Goal: Information Seeking & Learning: Learn about a topic

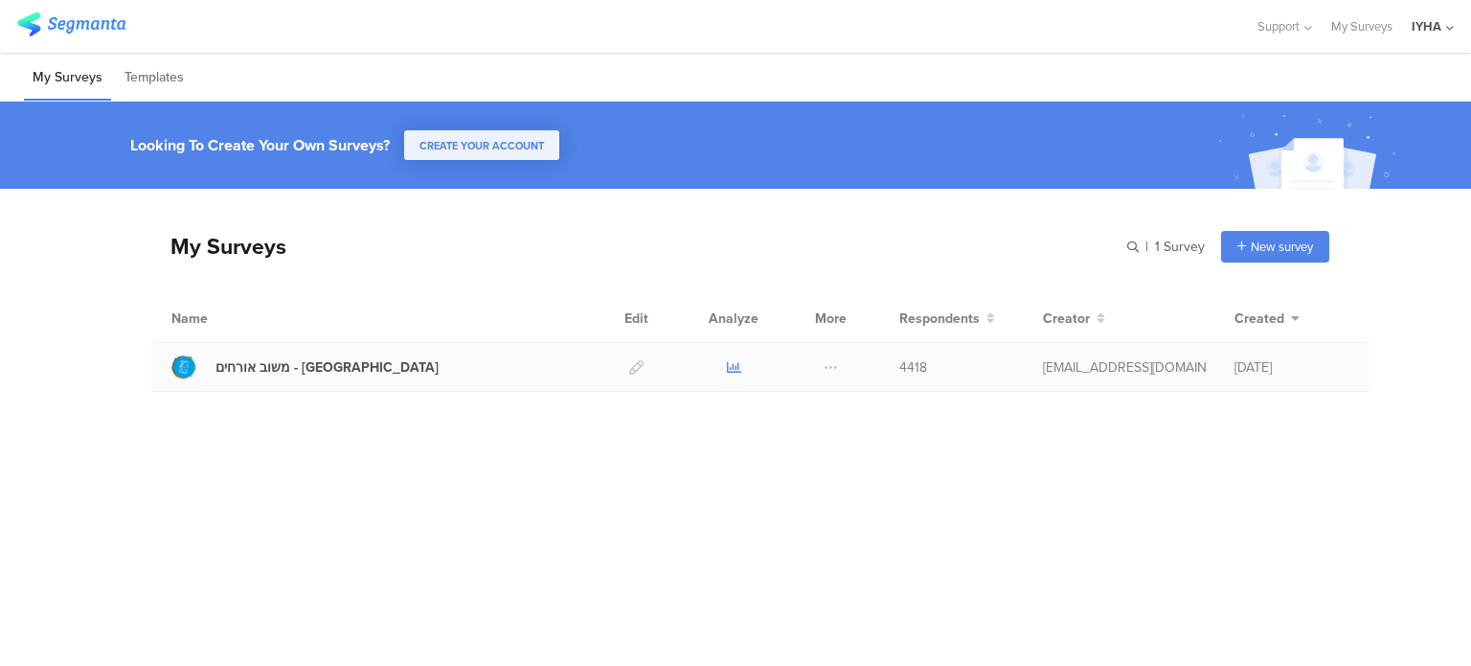
click at [732, 366] on icon at bounding box center [734, 367] width 14 height 14
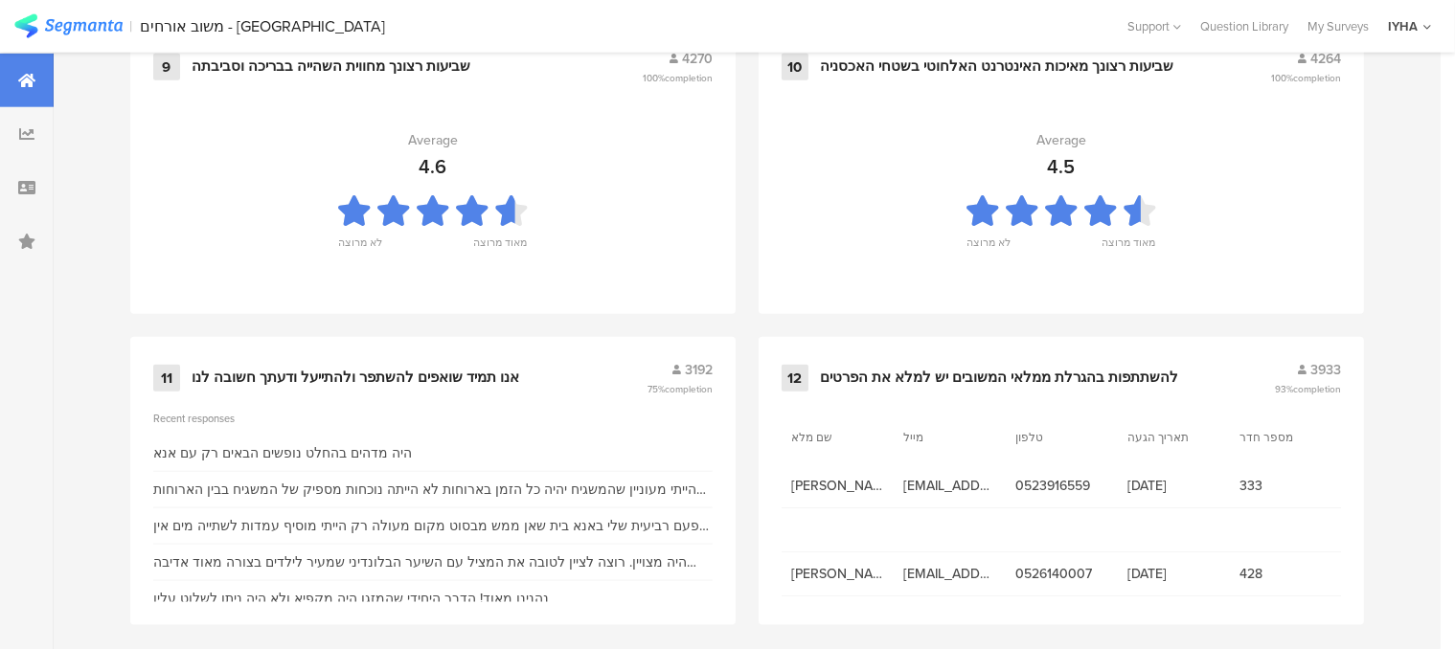
scroll to position [2153, 0]
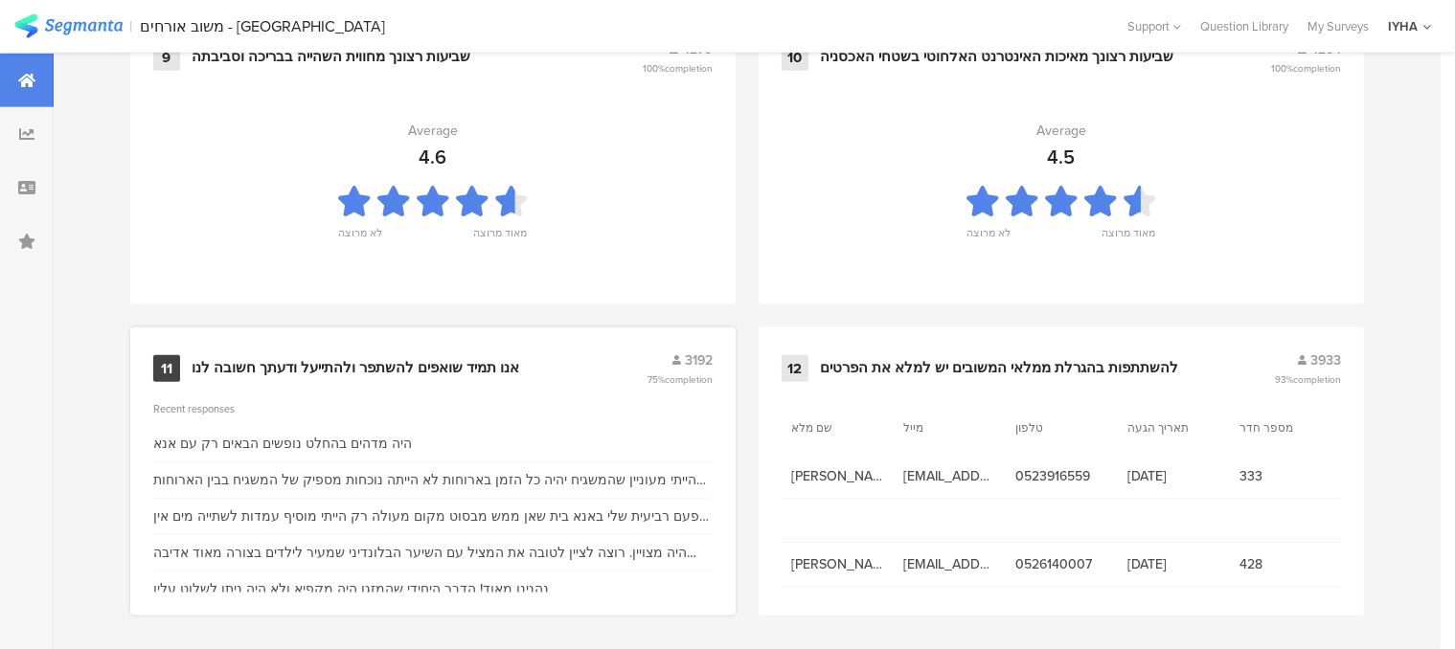
click at [433, 365] on div "אנו תמיד שואפים להשתפר ולהתייעל ודעתך חשובה לנו" at bounding box center [356, 368] width 328 height 19
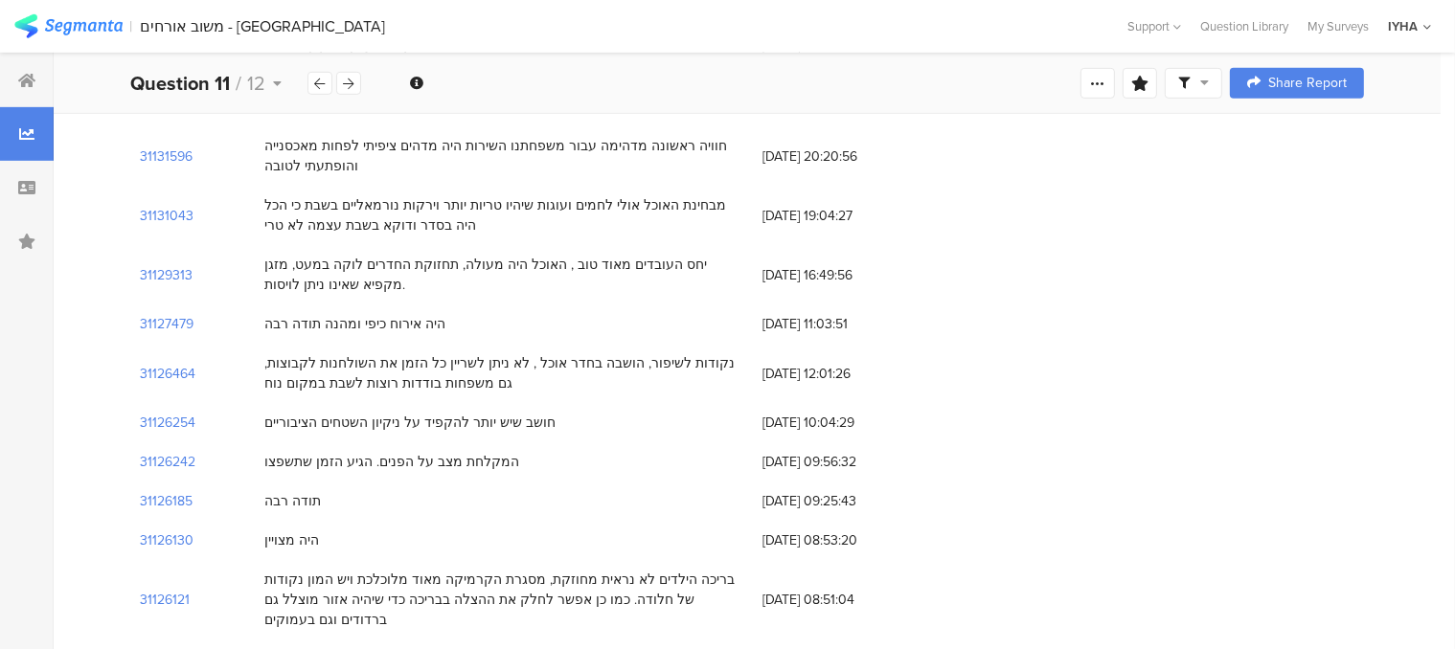
scroll to position [862, 0]
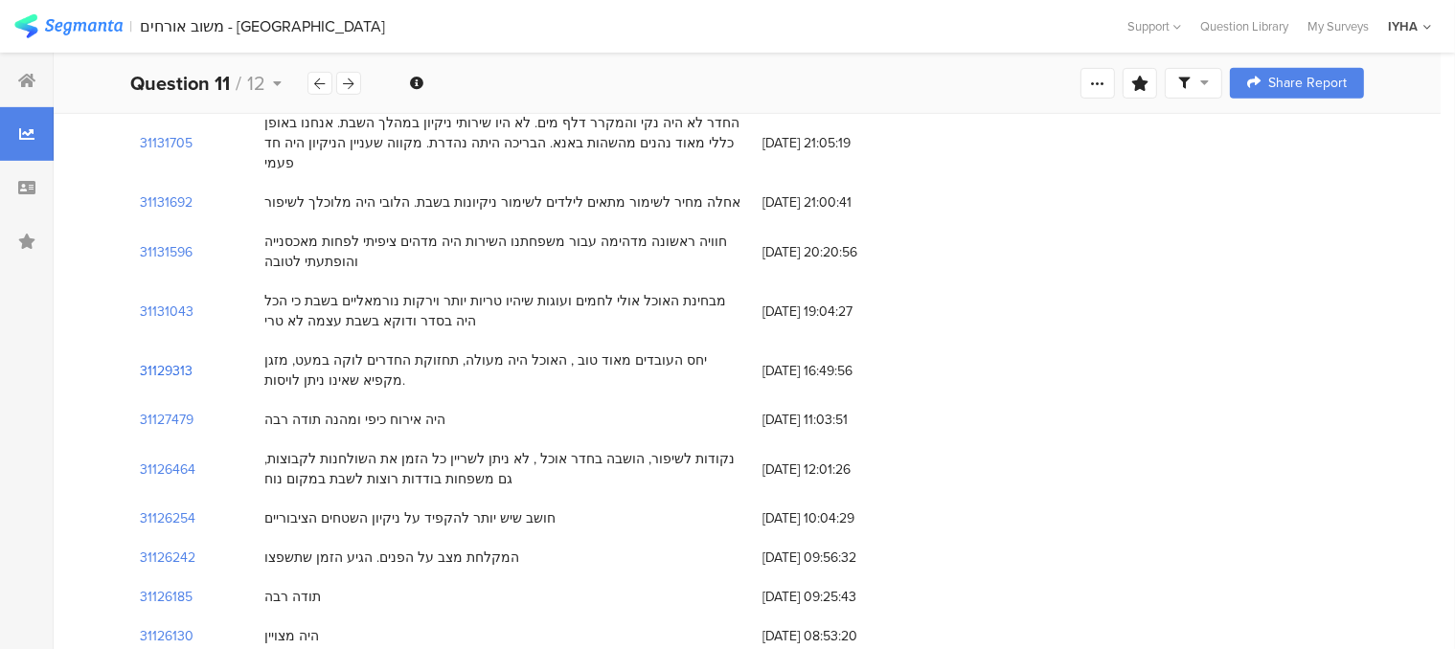
click at [184, 361] on section "31129313" at bounding box center [166, 371] width 53 height 20
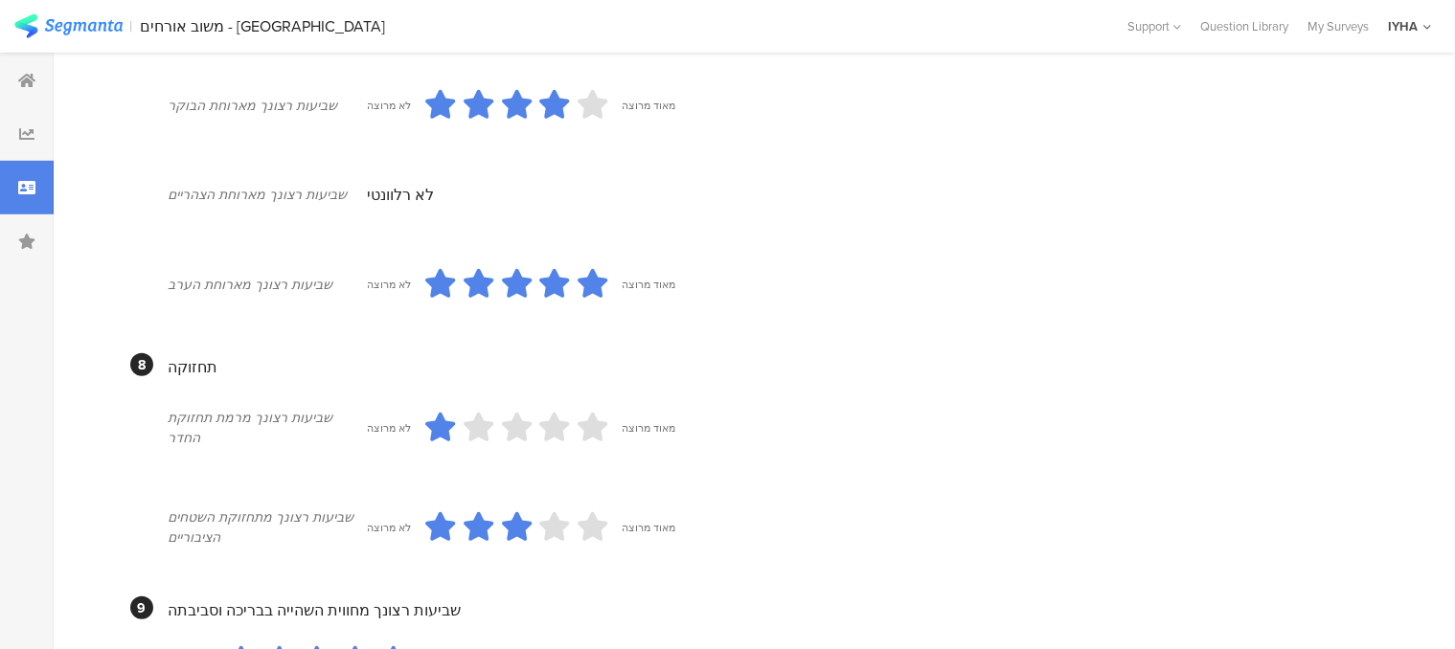
scroll to position [1707, 0]
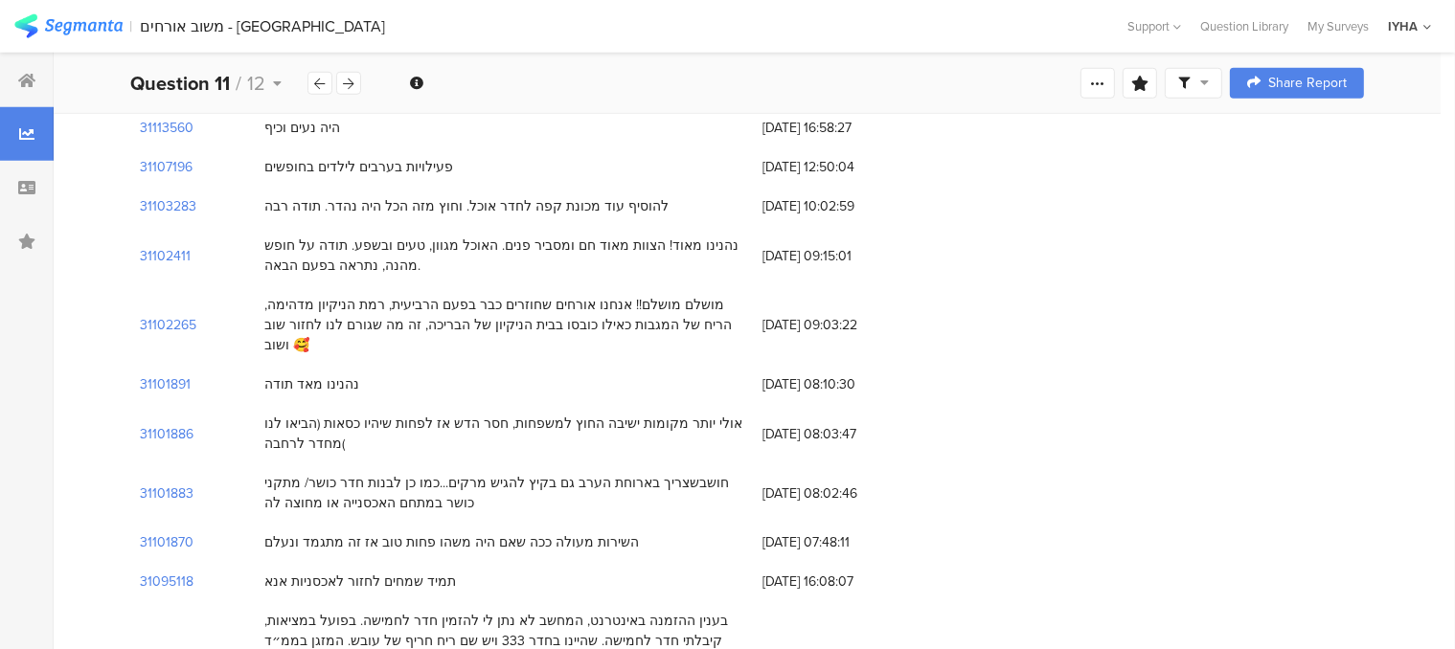
scroll to position [862, 0]
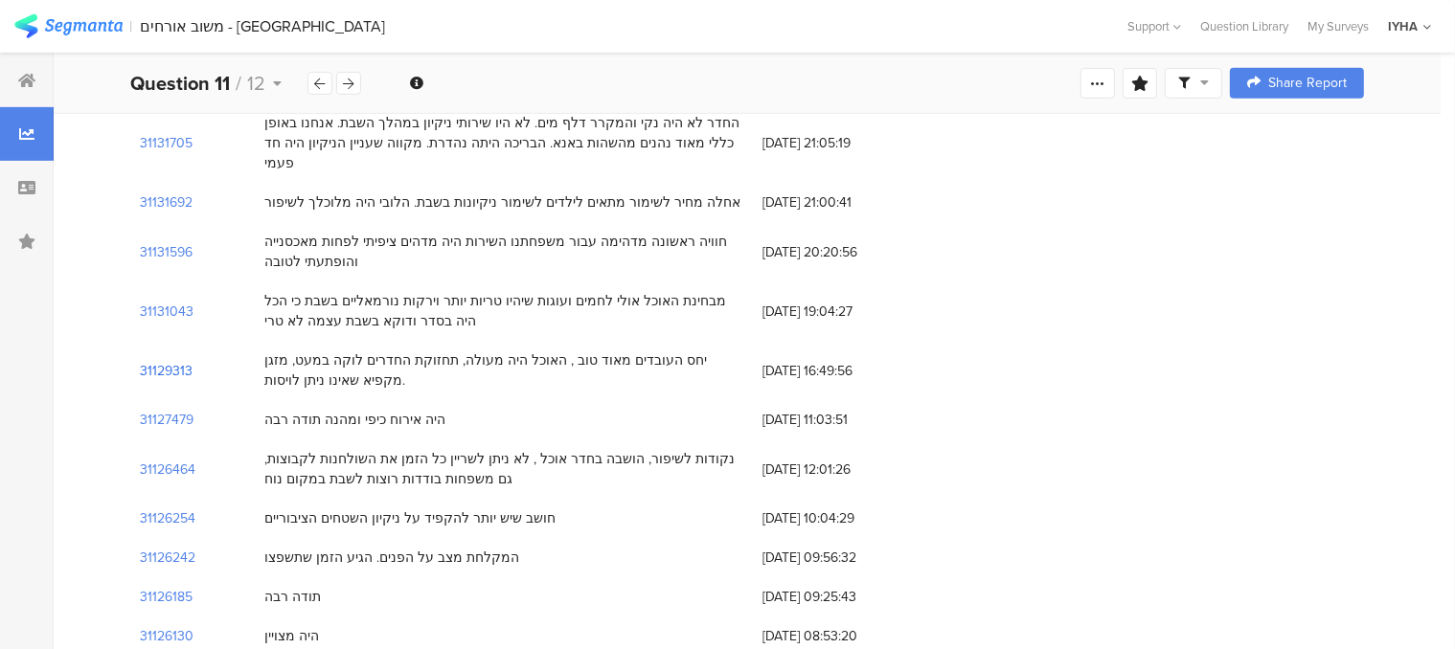
click at [184, 361] on section "31129313" at bounding box center [166, 371] width 53 height 20
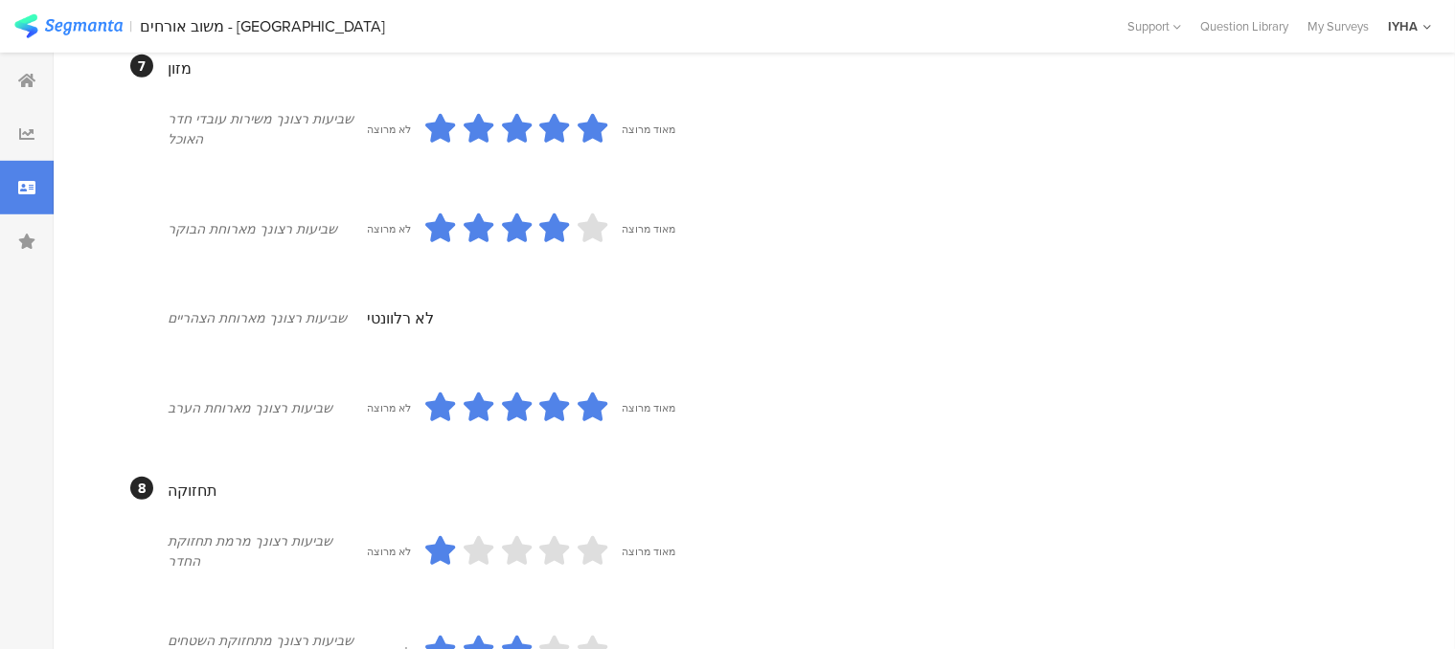
scroll to position [940, 0]
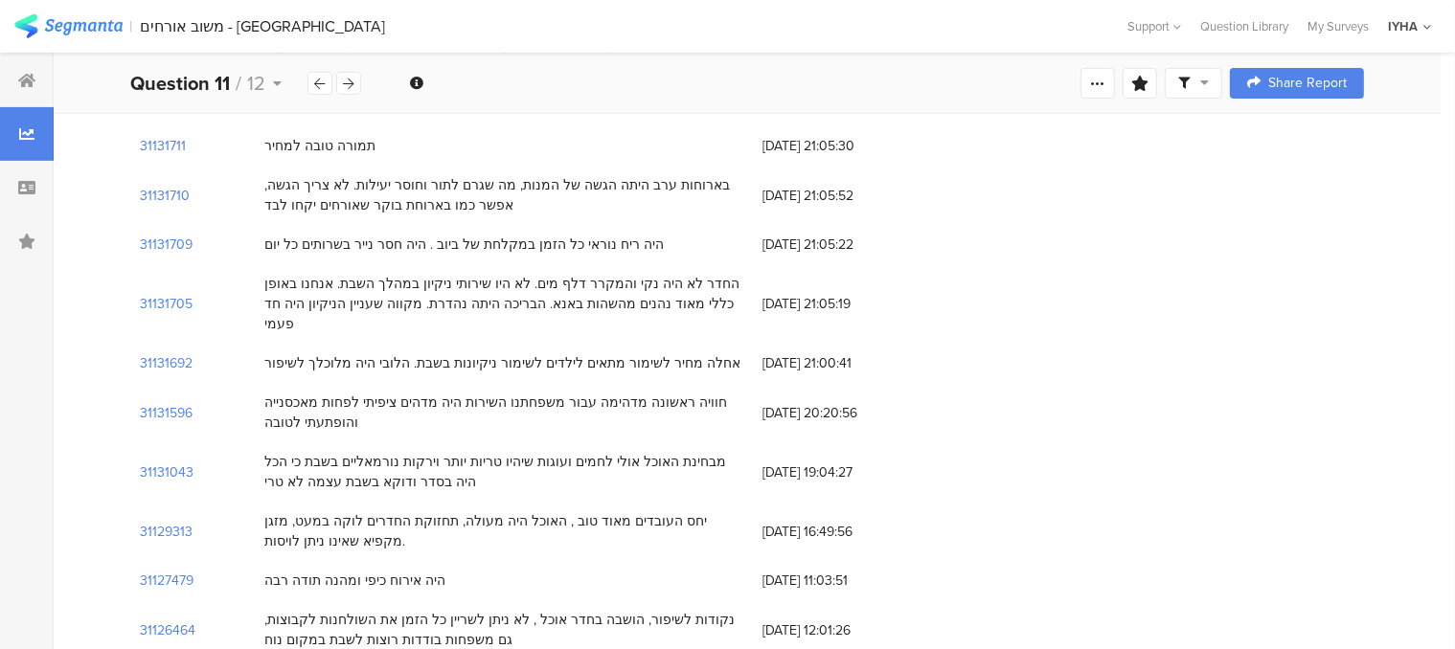
scroll to position [670, 0]
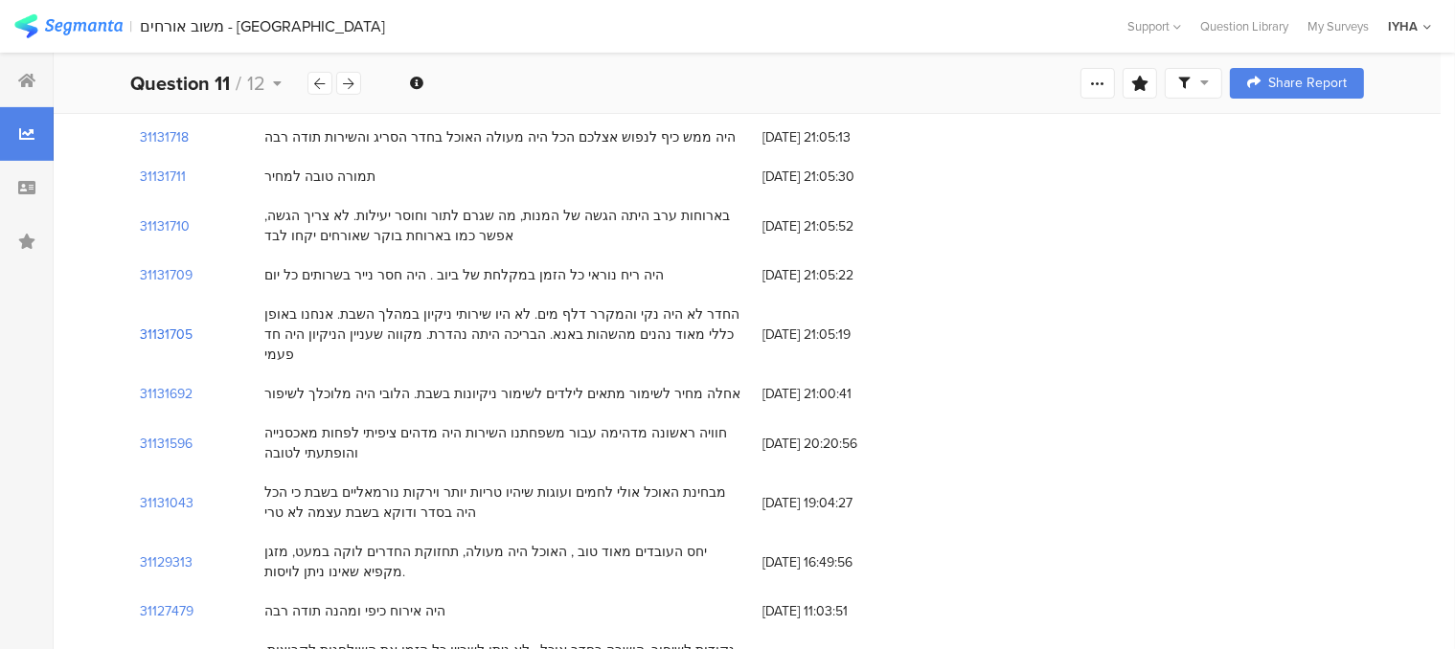
click at [182, 325] on section "31131705" at bounding box center [166, 335] width 53 height 20
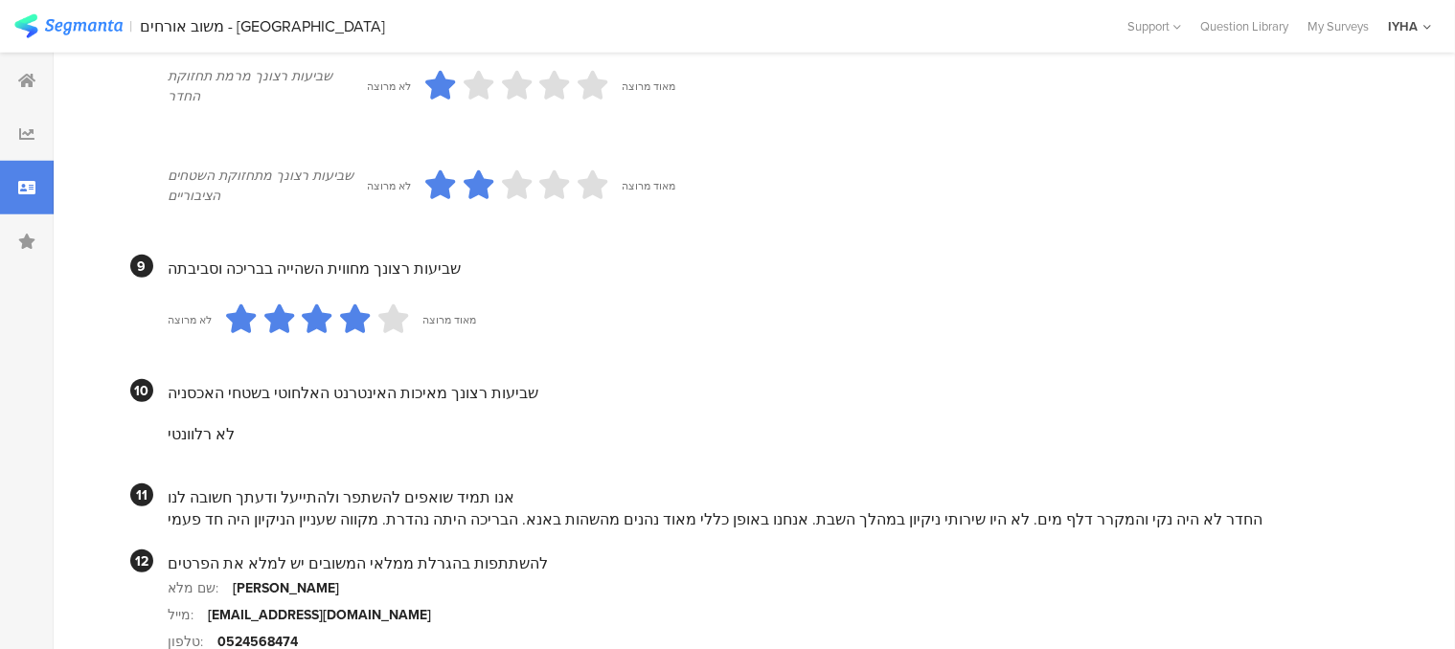
scroll to position [1820, 0]
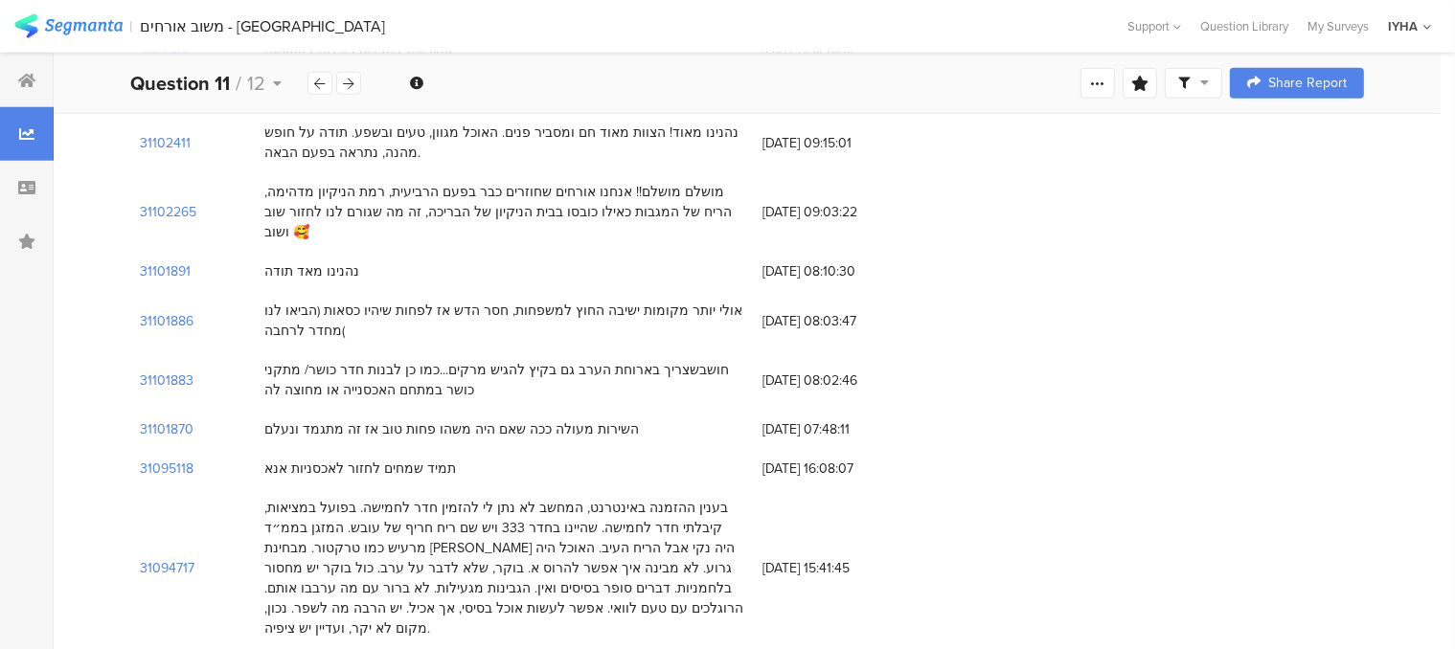
scroll to position [670, 0]
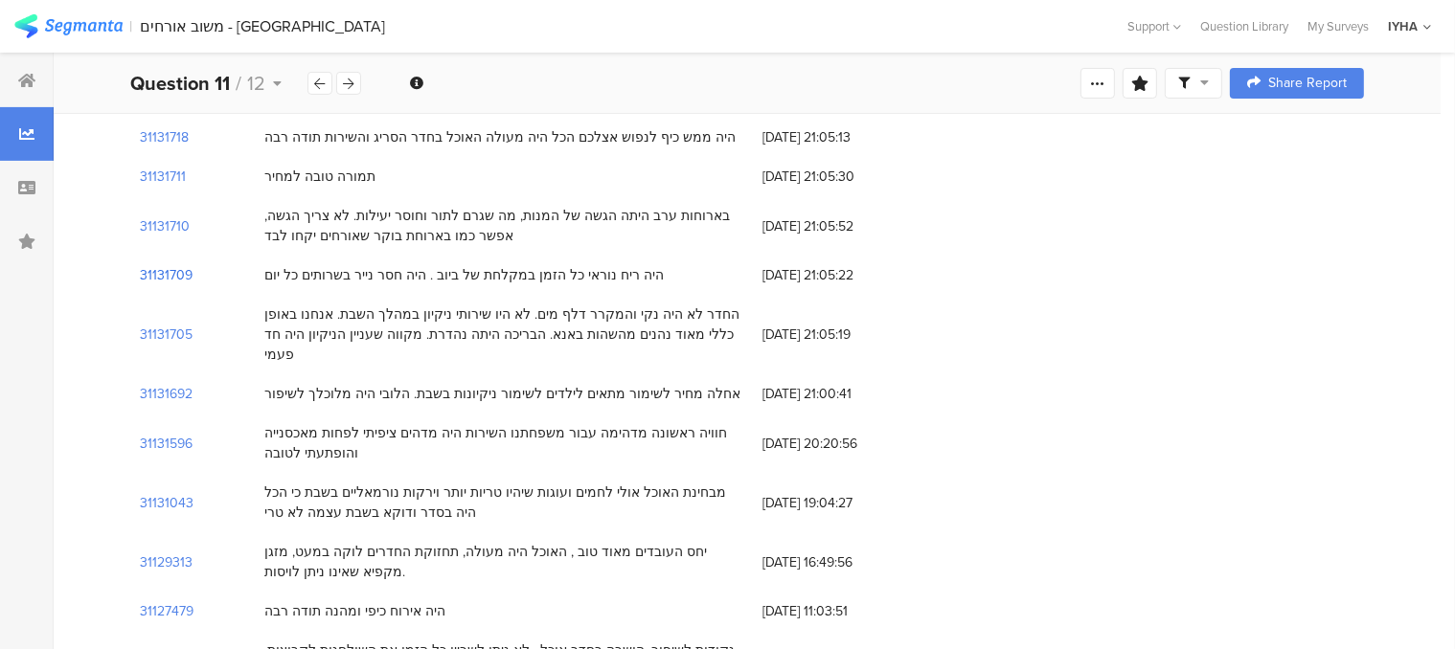
click at [174, 265] on section "31131709" at bounding box center [166, 275] width 53 height 20
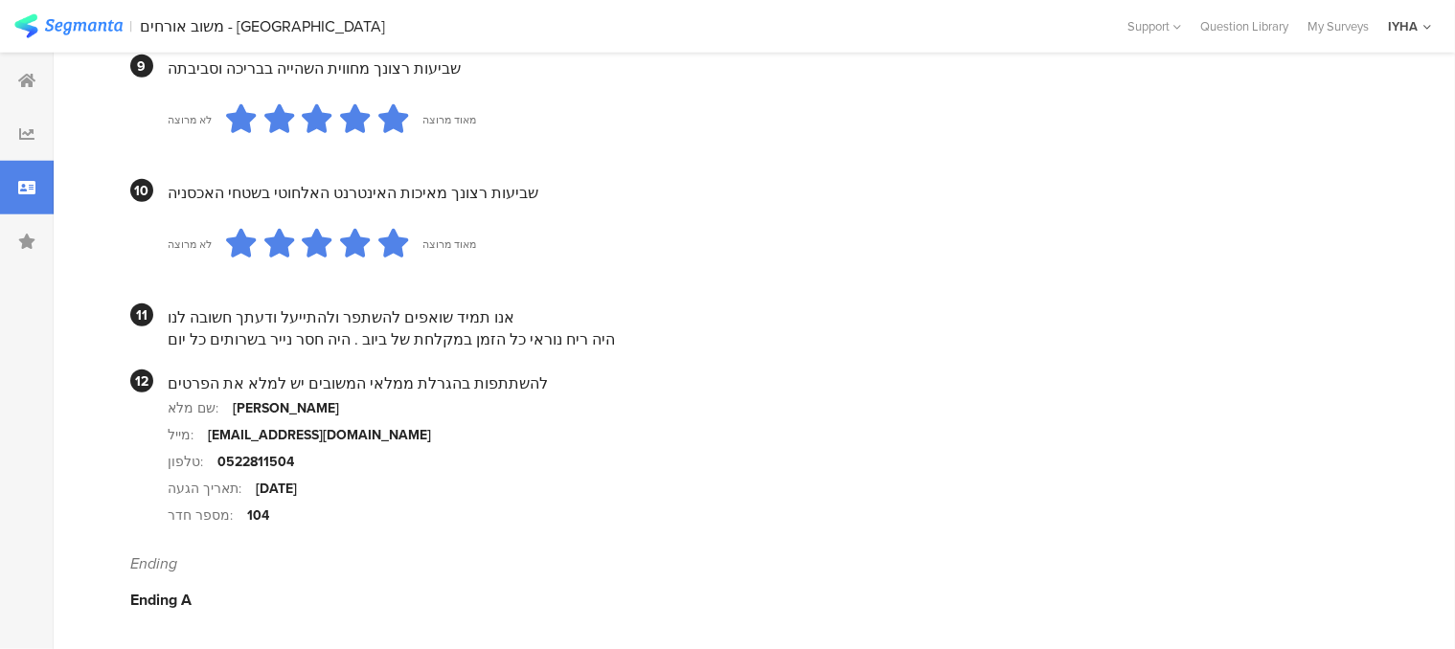
scroll to position [1848, 0]
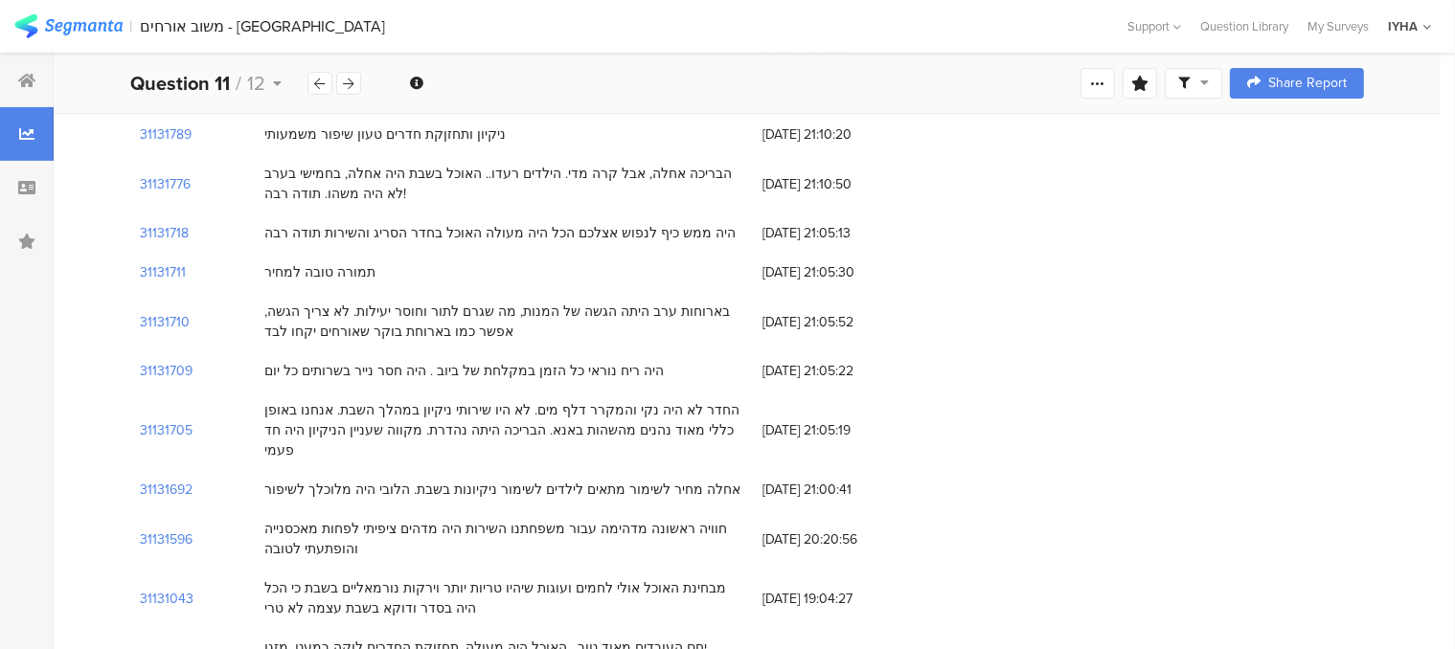
scroll to position [479, 0]
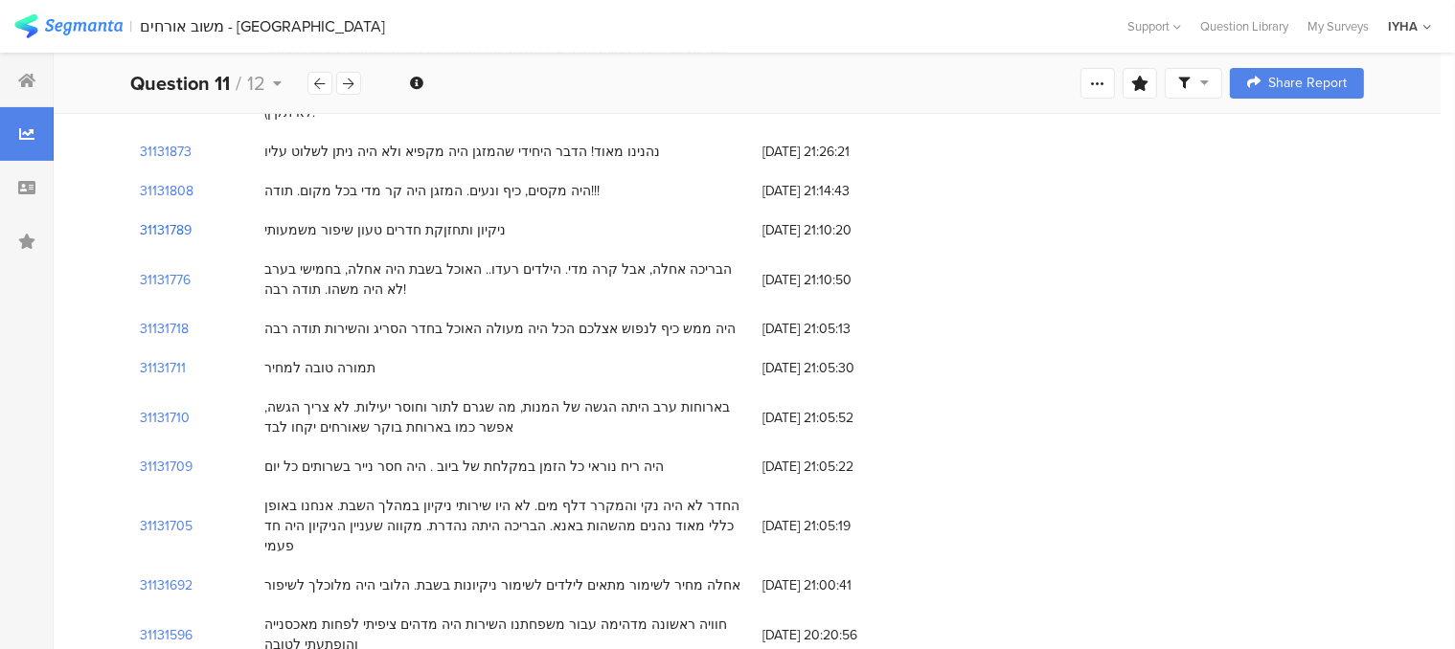
click at [177, 220] on section "31131789" at bounding box center [166, 230] width 52 height 20
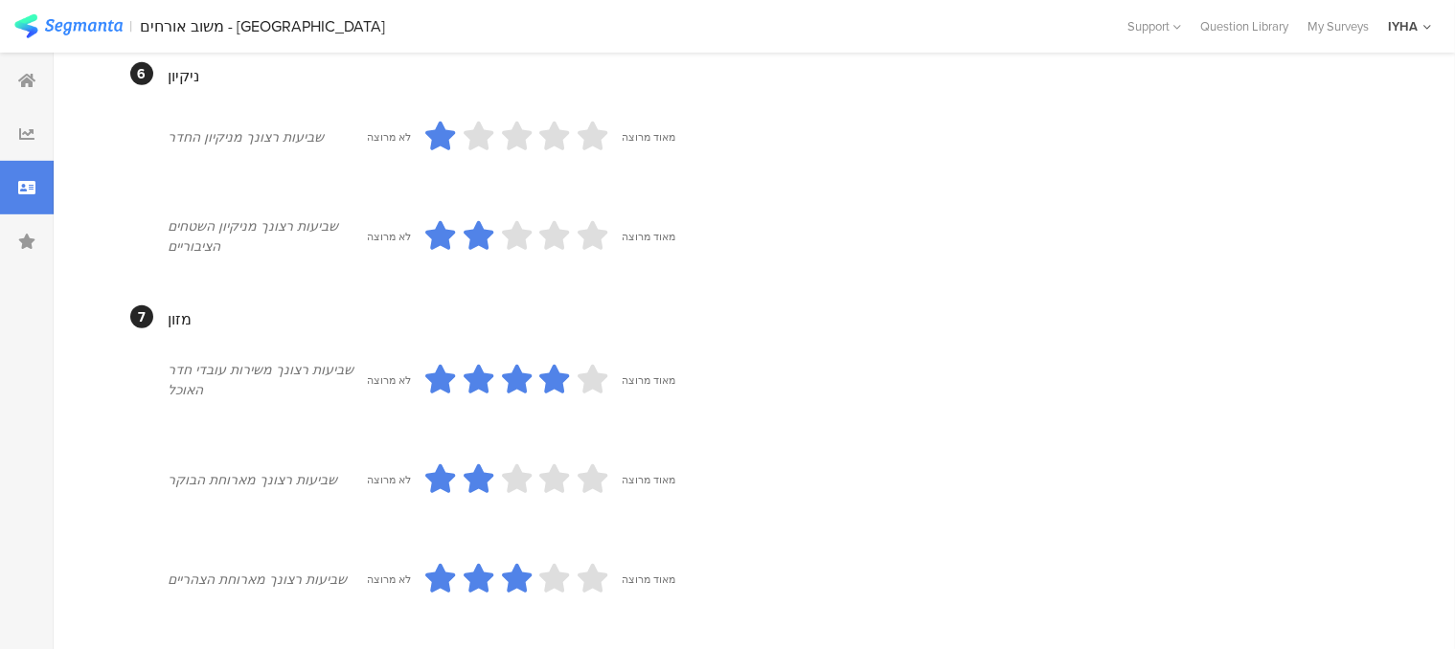
scroll to position [879, 0]
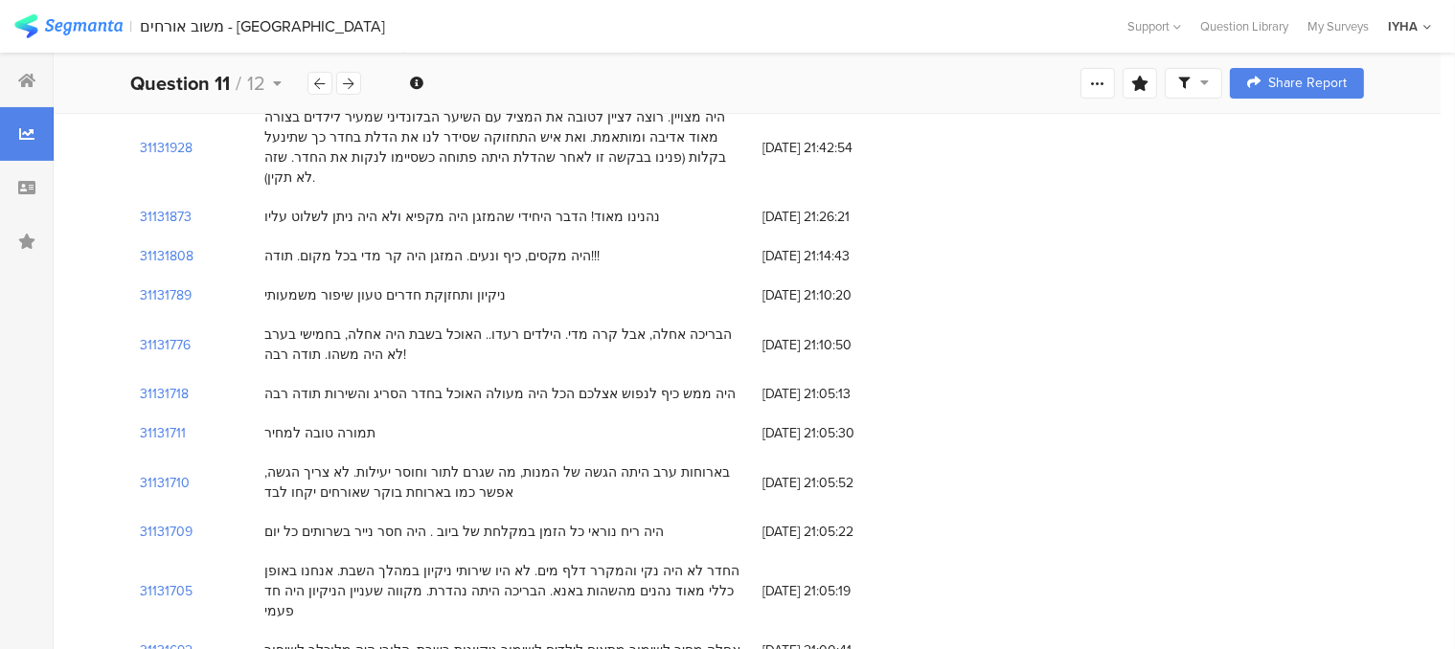
scroll to position [383, 0]
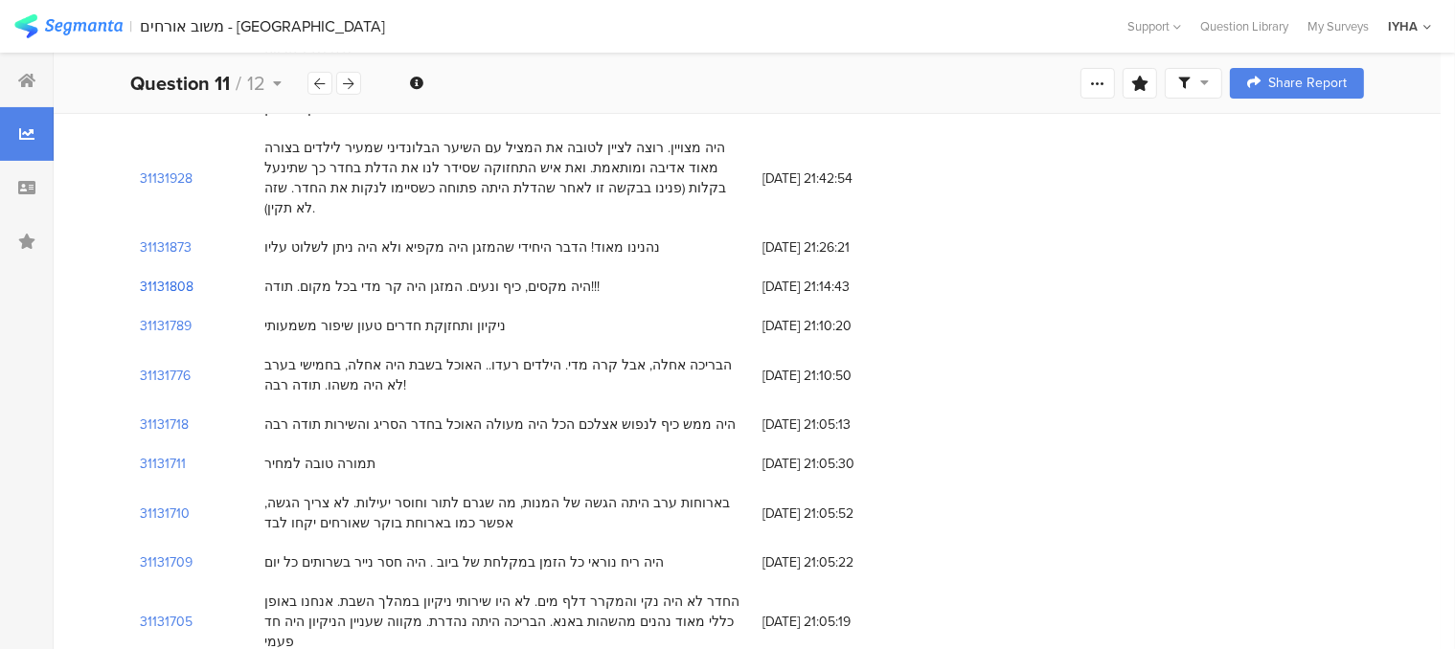
click at [180, 277] on section "31131808" at bounding box center [167, 287] width 54 height 20
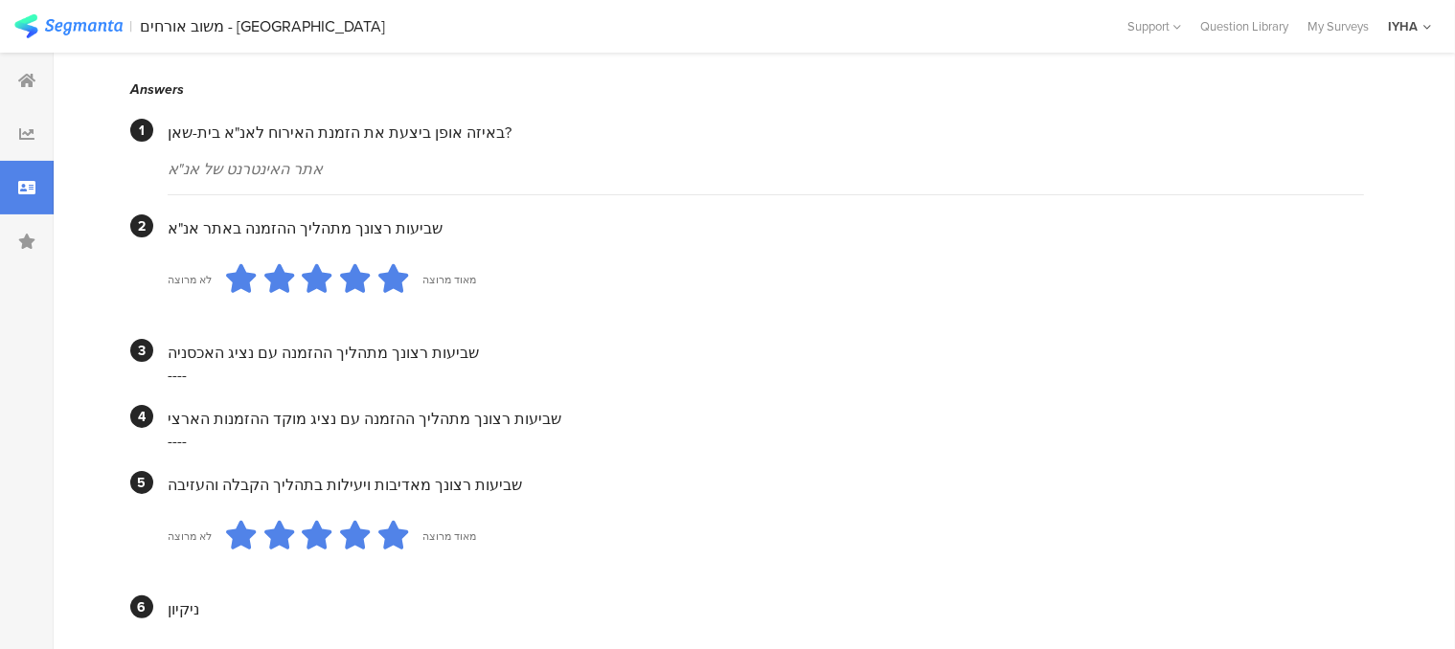
scroll to position [383, 0]
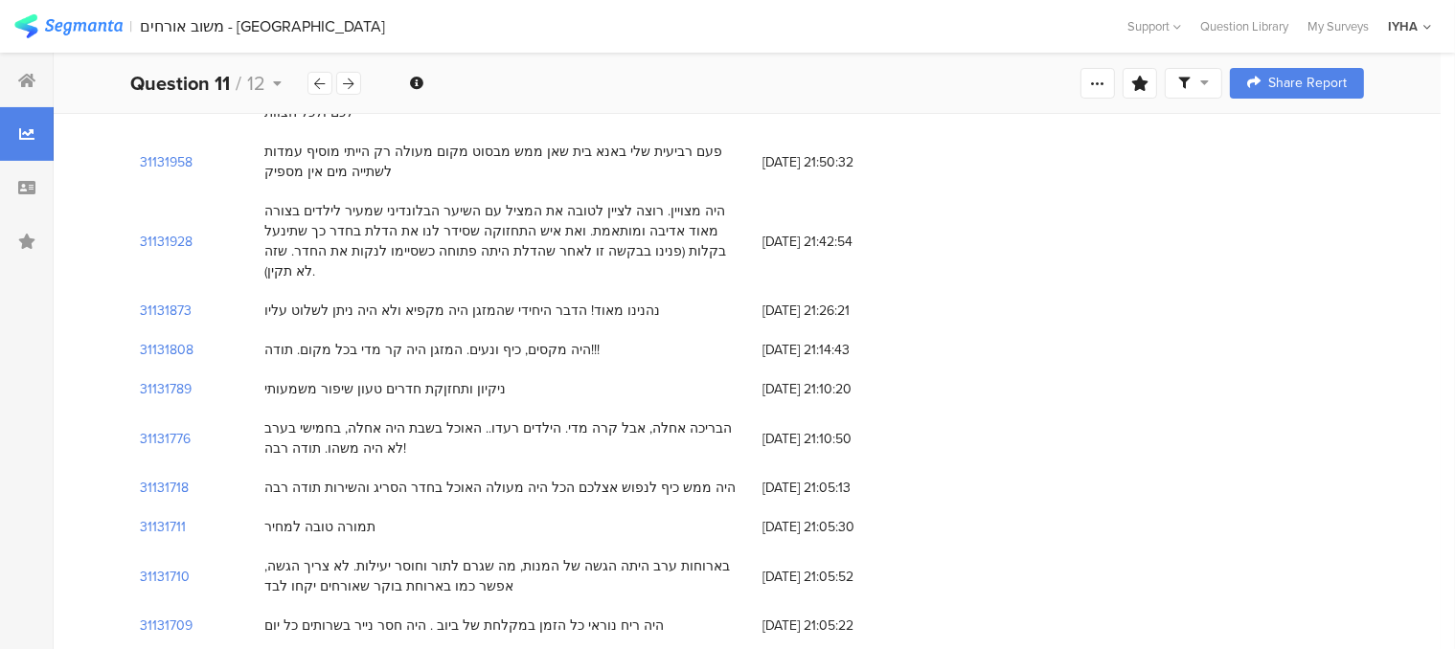
scroll to position [287, 0]
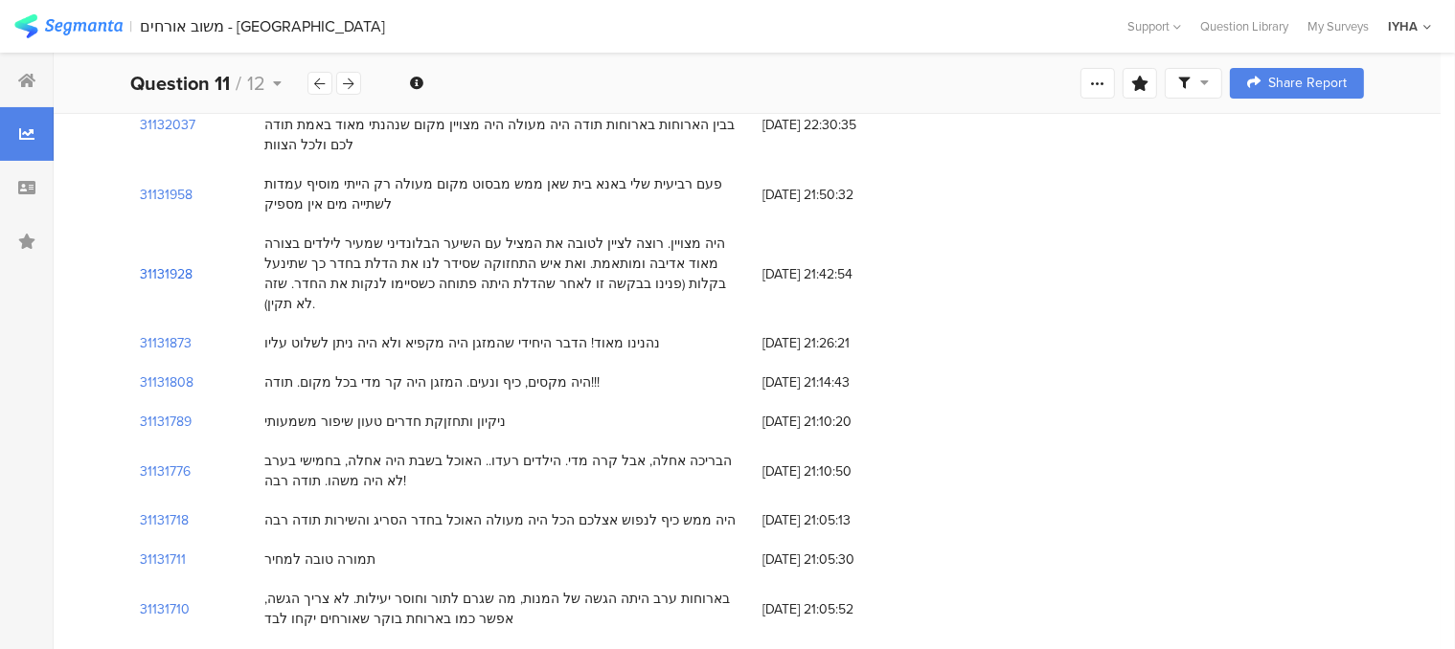
click at [164, 267] on section "31131928" at bounding box center [166, 274] width 53 height 20
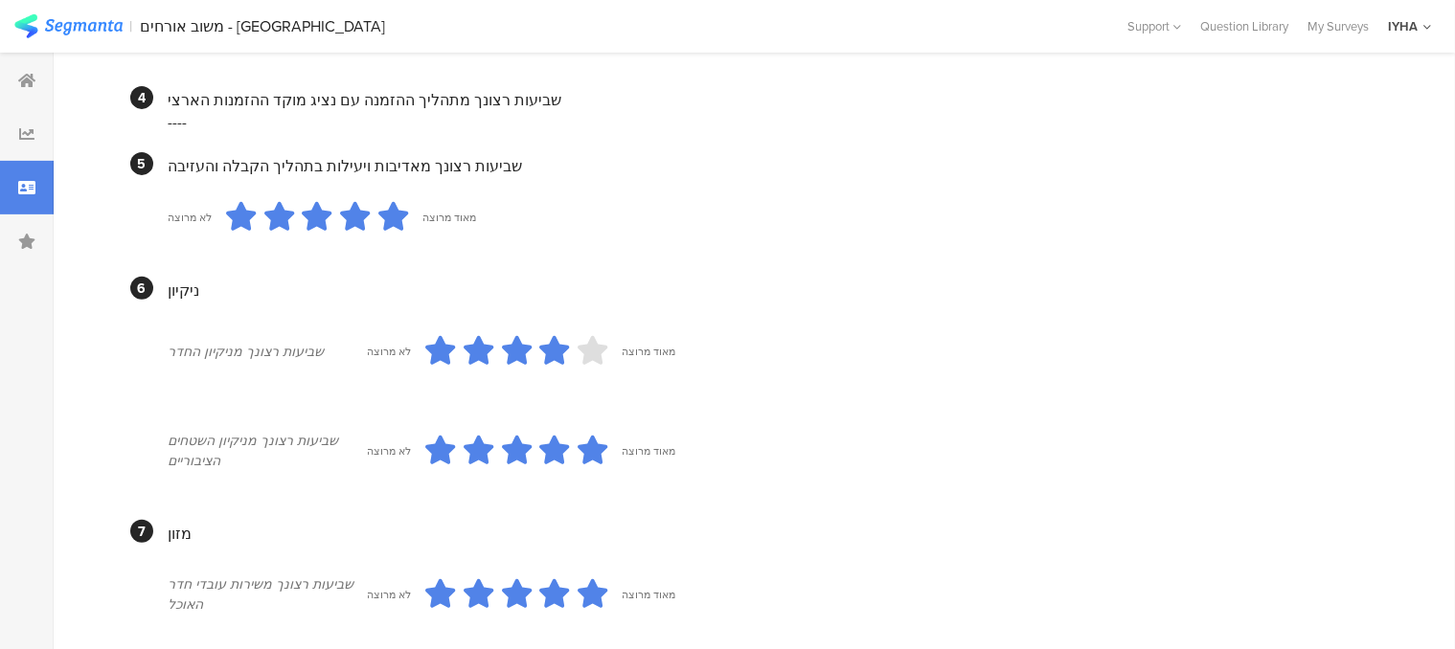
scroll to position [96, 0]
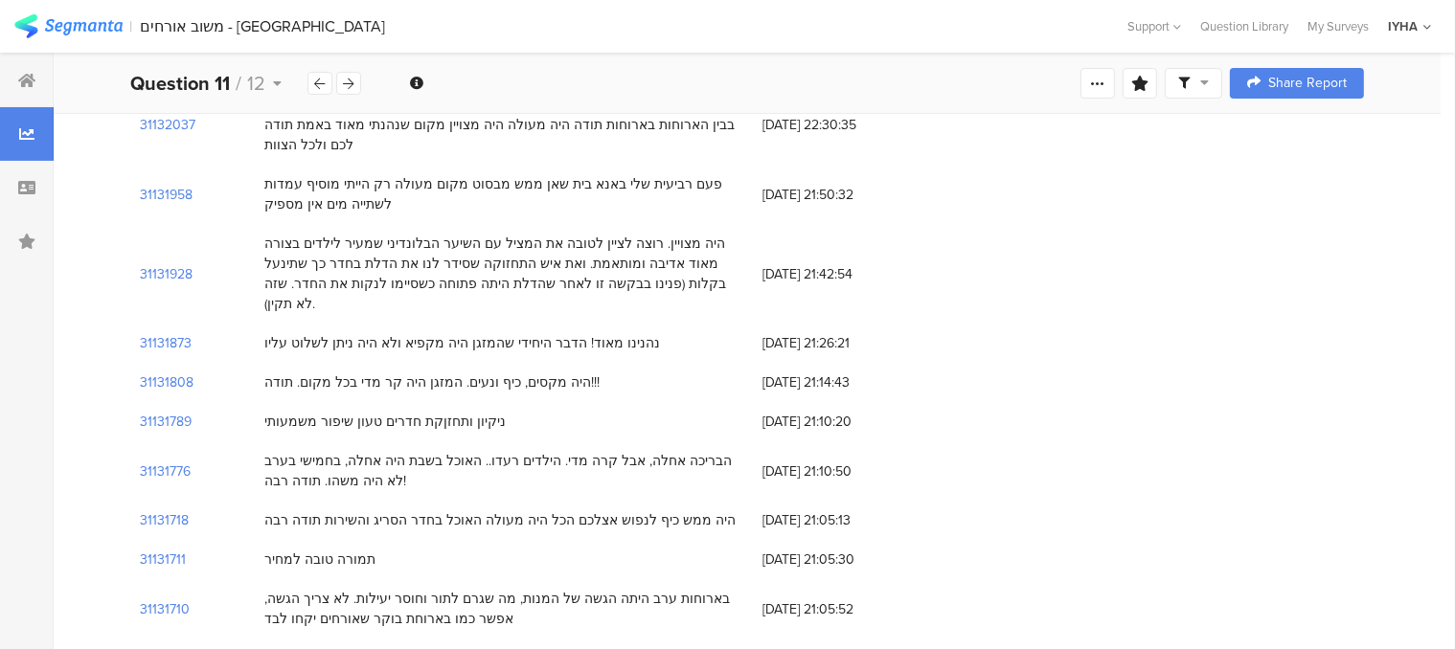
scroll to position [96, 0]
